Goal: Entertainment & Leisure: Browse casually

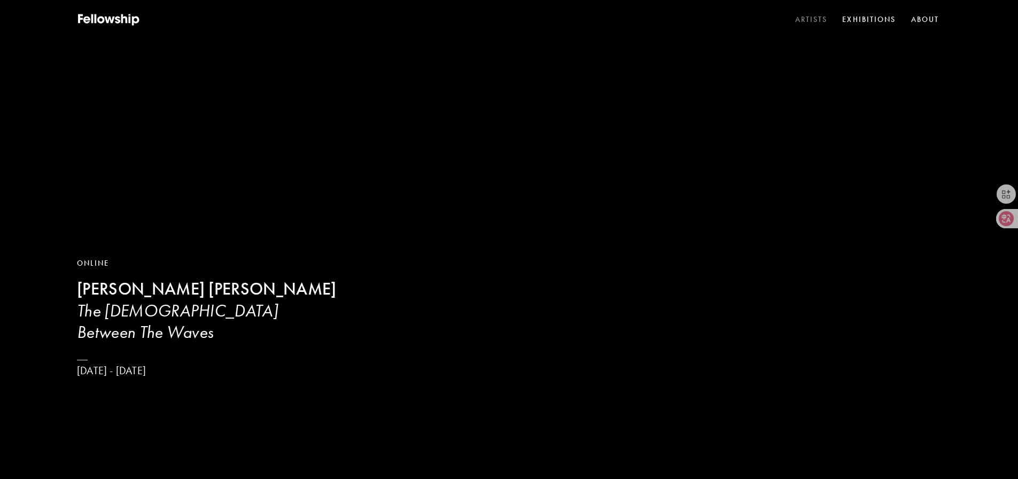
click at [815, 13] on link "Artists" at bounding box center [811, 20] width 37 height 16
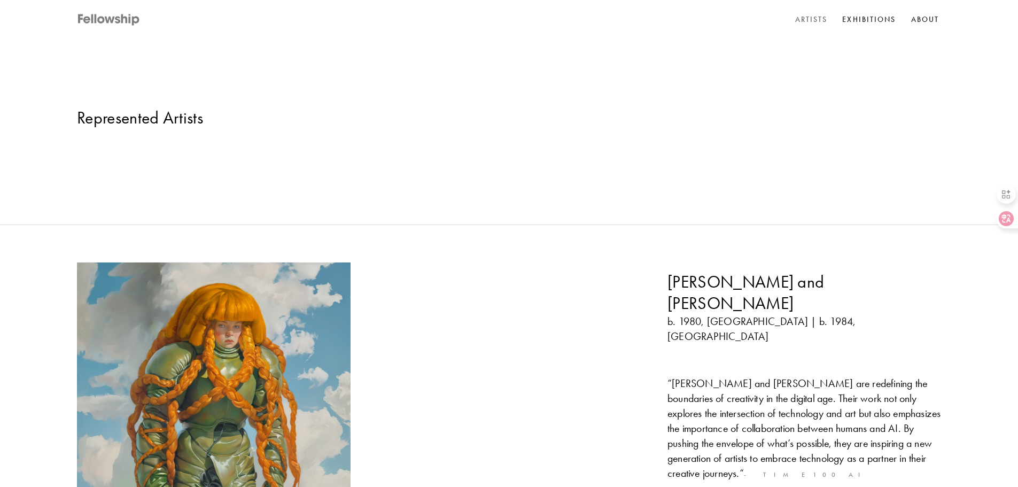
click at [80, 21] on icon at bounding box center [80, 18] width 5 height 9
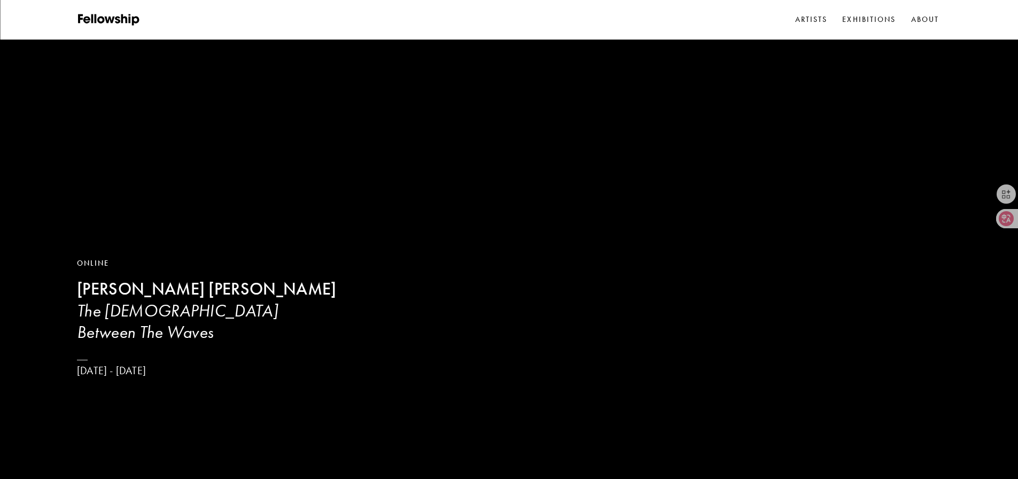
click at [795, 10] on video at bounding box center [509, 239] width 1018 height 479
click at [800, 10] on video at bounding box center [509, 239] width 1018 height 479
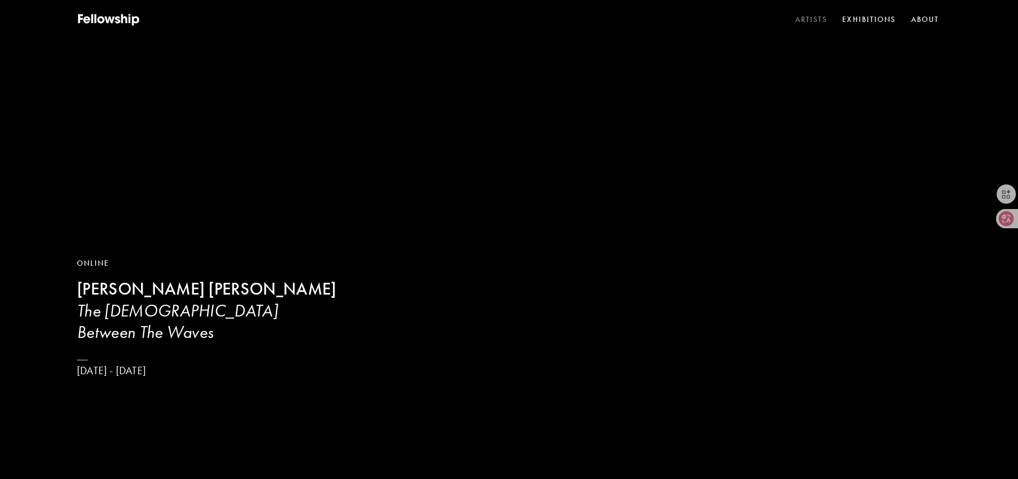
click at [797, 18] on link "Artists" at bounding box center [811, 20] width 37 height 16
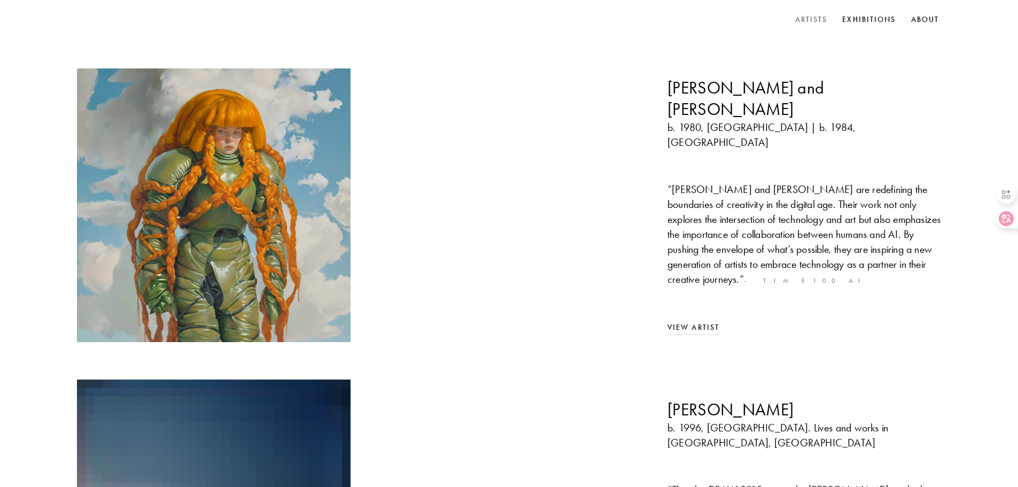
scroll to position [54, 0]
